Goal: Find specific page/section

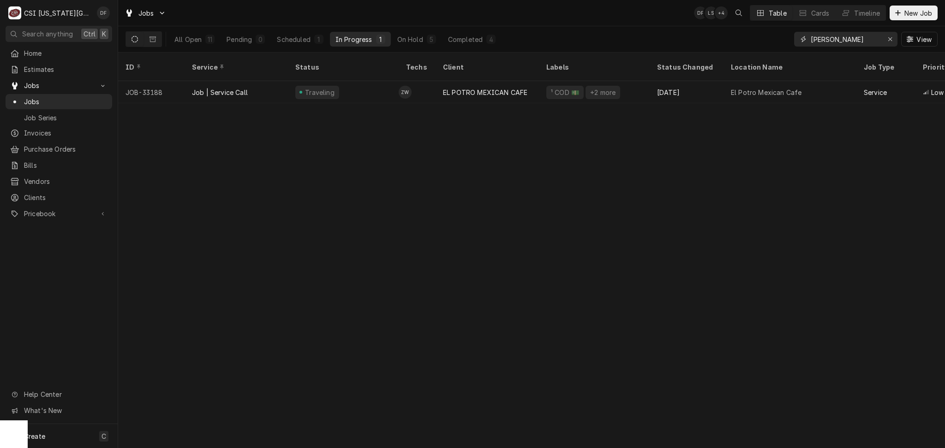
drag, startPoint x: 853, startPoint y: 38, endPoint x: 757, endPoint y: 31, distance: 96.7
click at [757, 31] on div "All Open 11 Pending 0 Scheduled 1 In Progress 1 On Hold 5 Completed 4 [PERSON_N…" at bounding box center [531, 39] width 812 height 26
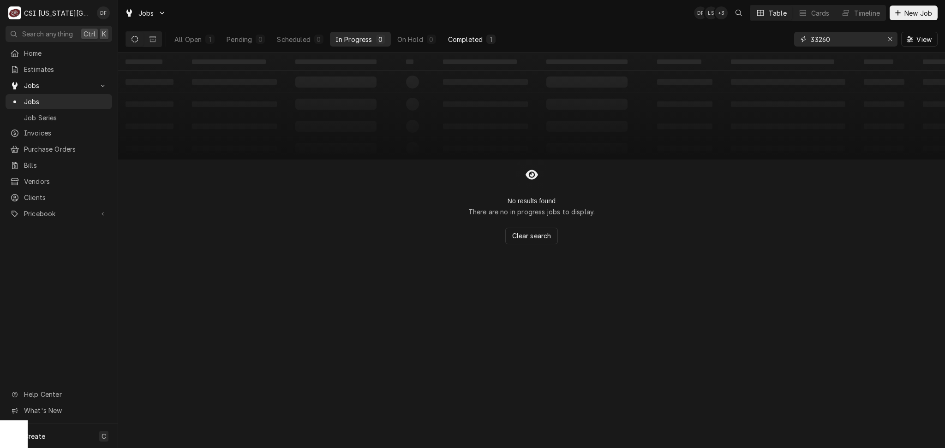
type input "33260"
click at [469, 39] on div "Completed" at bounding box center [465, 40] width 35 height 10
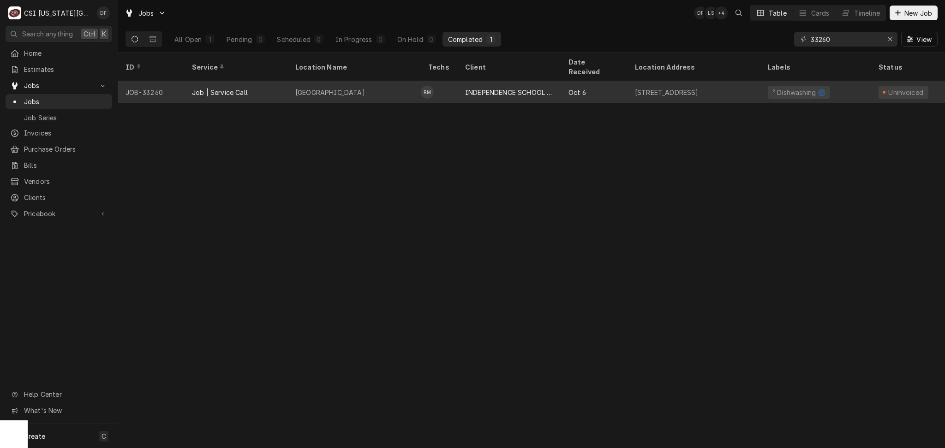
click at [523, 88] on div "INDEPENDENCE SCHOOL DIST/NUTRITION" at bounding box center [509, 93] width 89 height 10
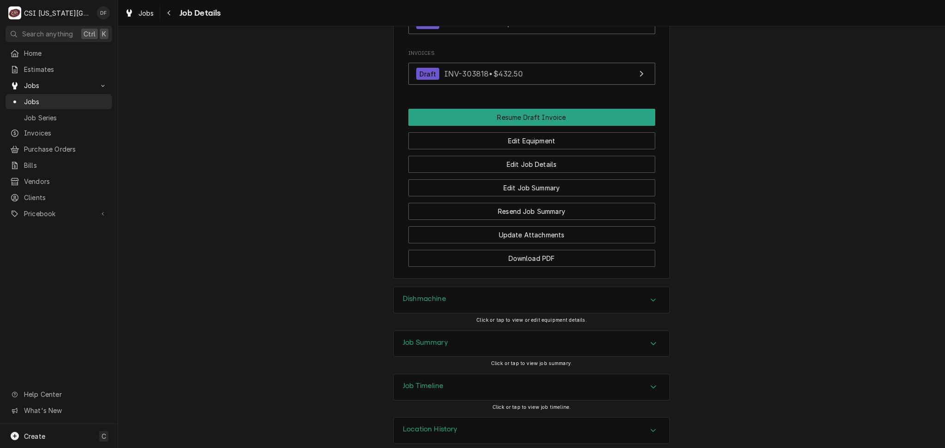
scroll to position [1072, 0]
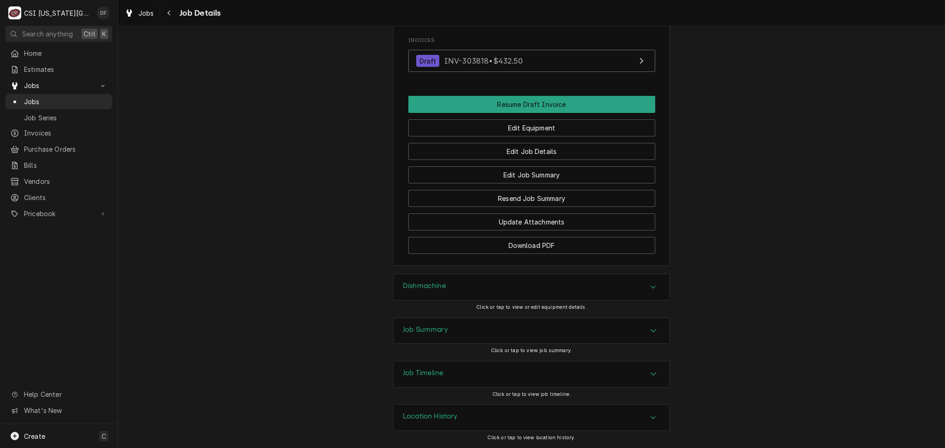
click at [454, 336] on div "Job Summary" at bounding box center [531, 331] width 276 height 26
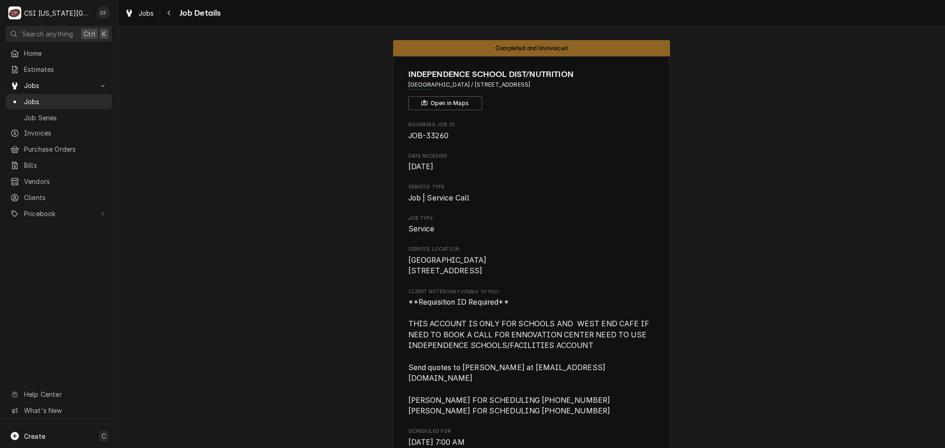
scroll to position [0, 0]
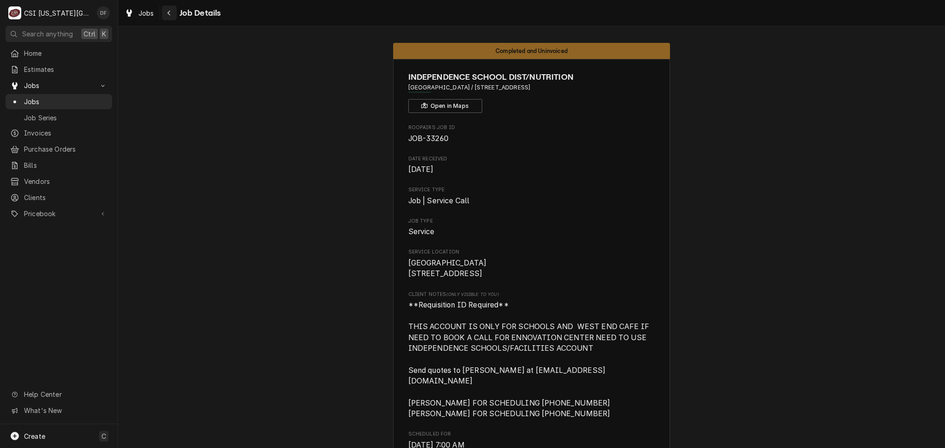
click at [170, 14] on icon "Navigate back" at bounding box center [169, 13] width 4 height 6
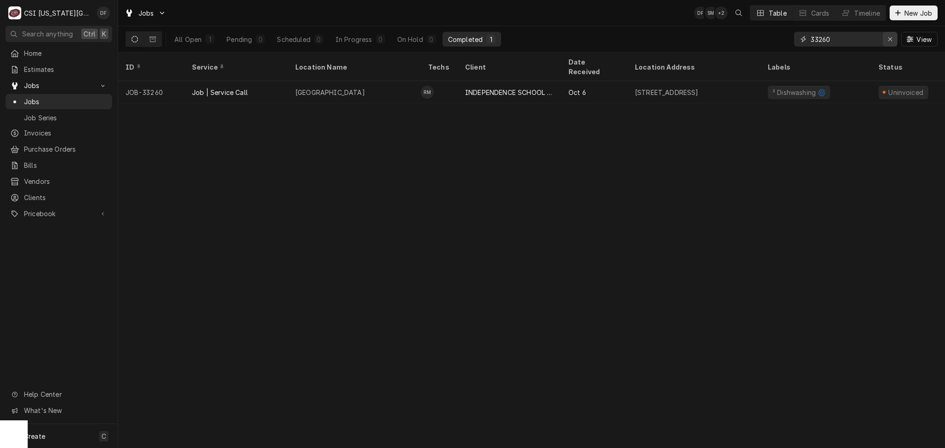
click at [888, 40] on icon "Erase input" at bounding box center [890, 39] width 5 height 6
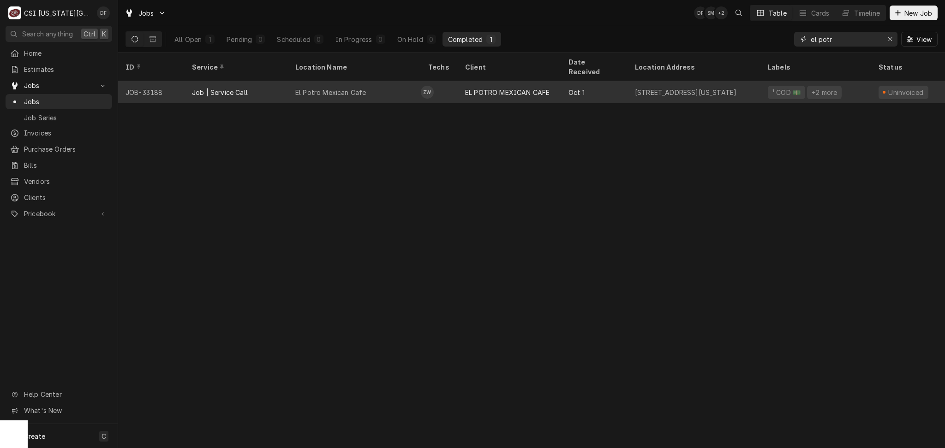
type input "el potr"
click at [525, 87] on div "EL POTRO MEXICAN CAFE" at bounding box center [509, 92] width 103 height 22
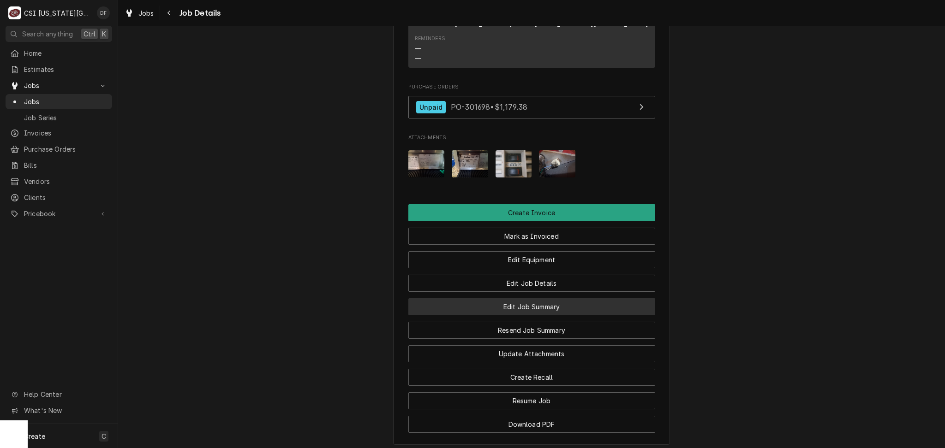
scroll to position [1056, 0]
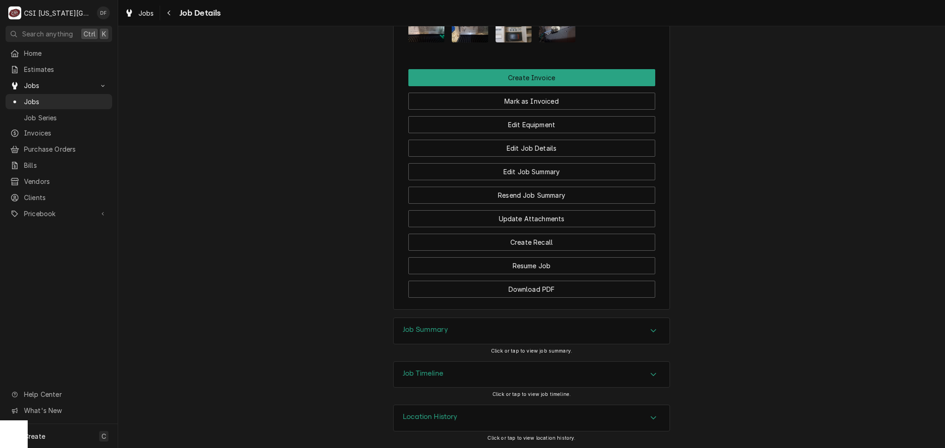
click at [449, 341] on div "Job Summary" at bounding box center [531, 331] width 276 height 26
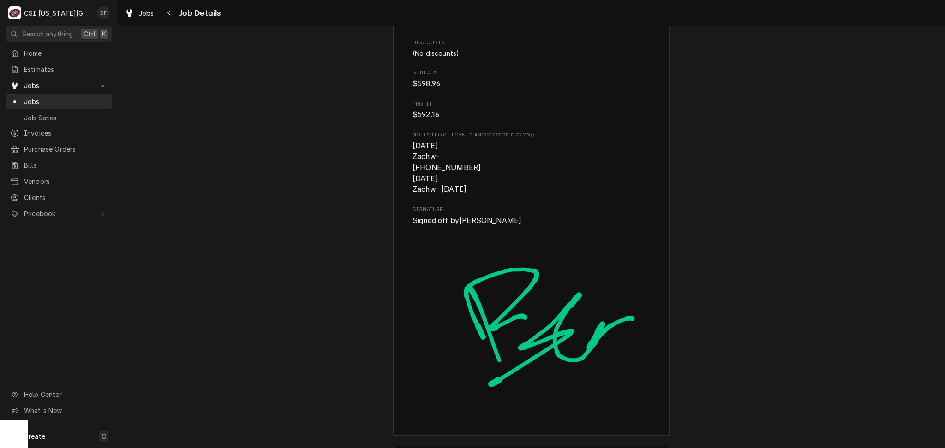
scroll to position [2926, 0]
